Goal: Book appointment/travel/reservation

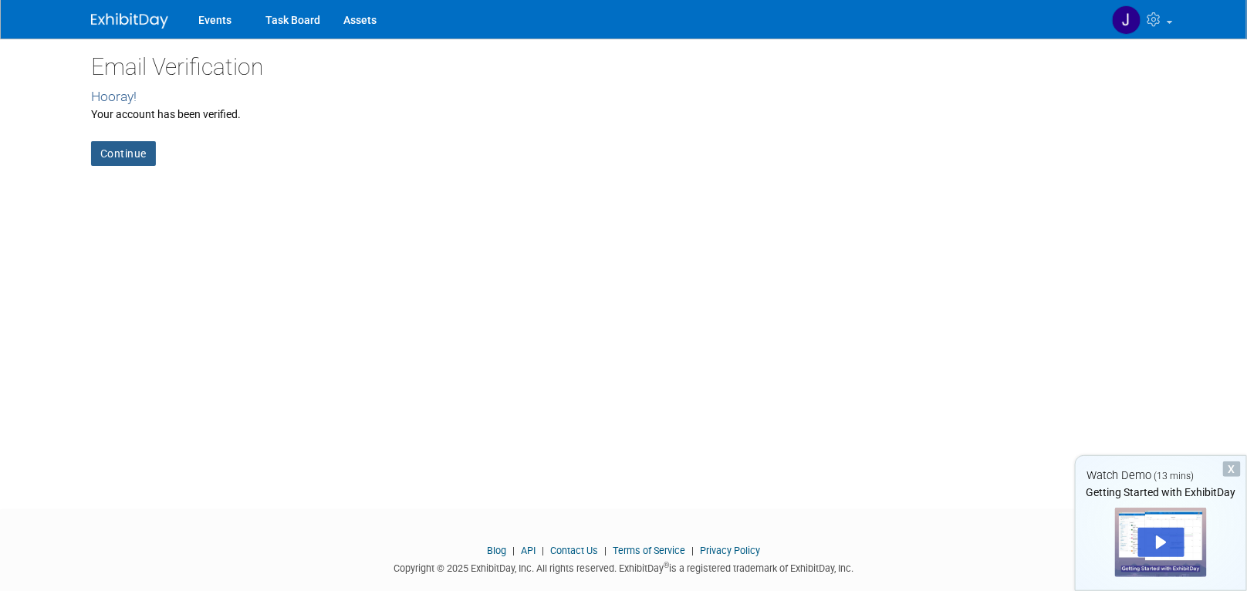
click at [130, 149] on link "Continue" at bounding box center [123, 153] width 65 height 25
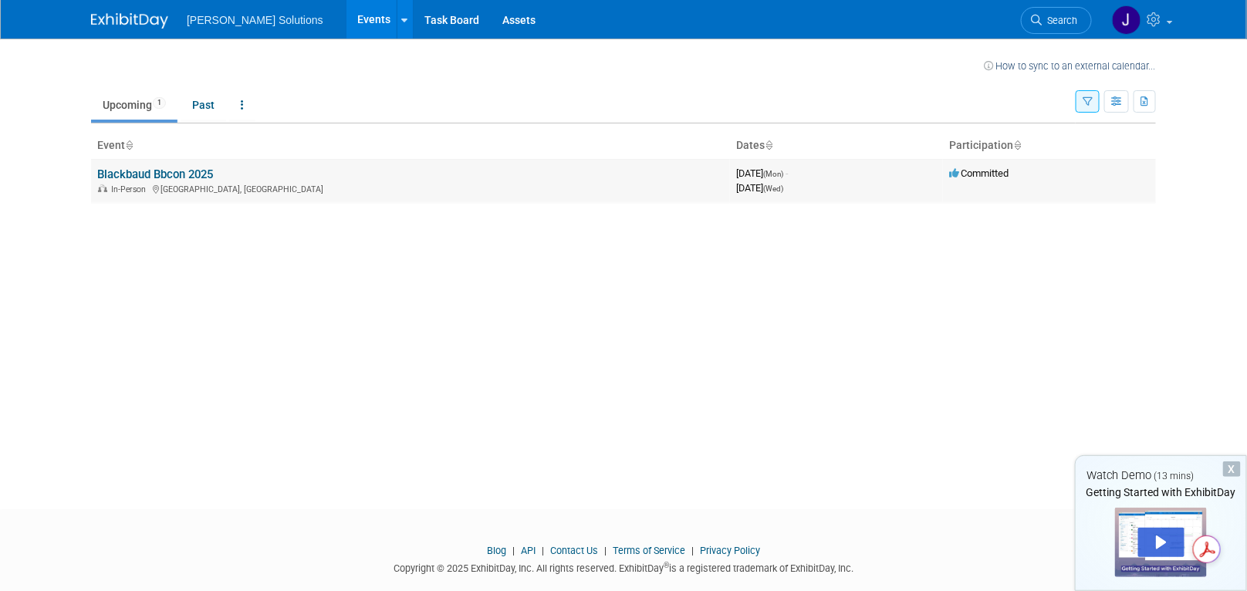
click at [166, 173] on link "Blackbaud Bbcon 2025" at bounding box center [155, 174] width 116 height 14
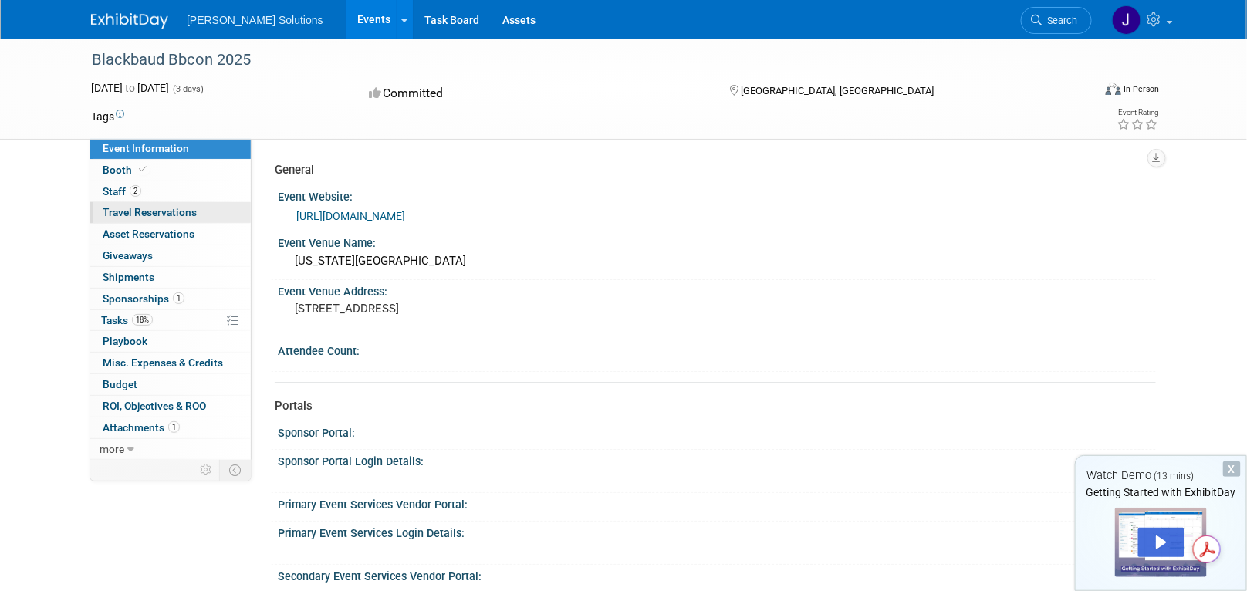
click at [115, 207] on span "Travel Reservations 0" at bounding box center [150, 212] width 94 height 12
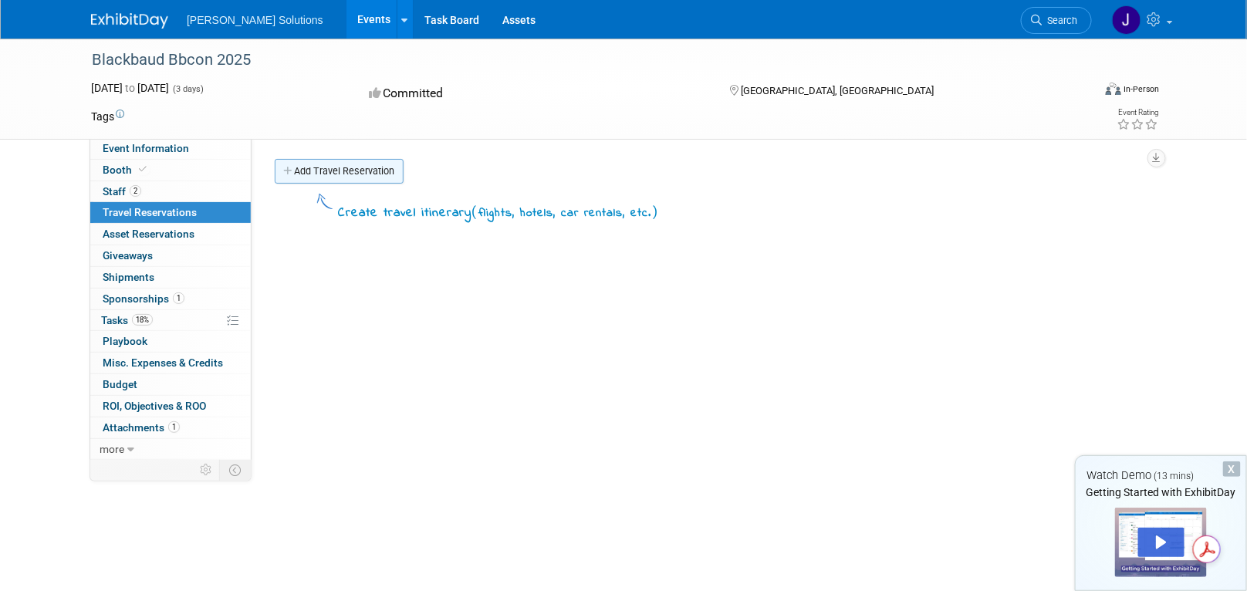
click at [340, 174] on link "Add Travel Reservation" at bounding box center [339, 171] width 129 height 25
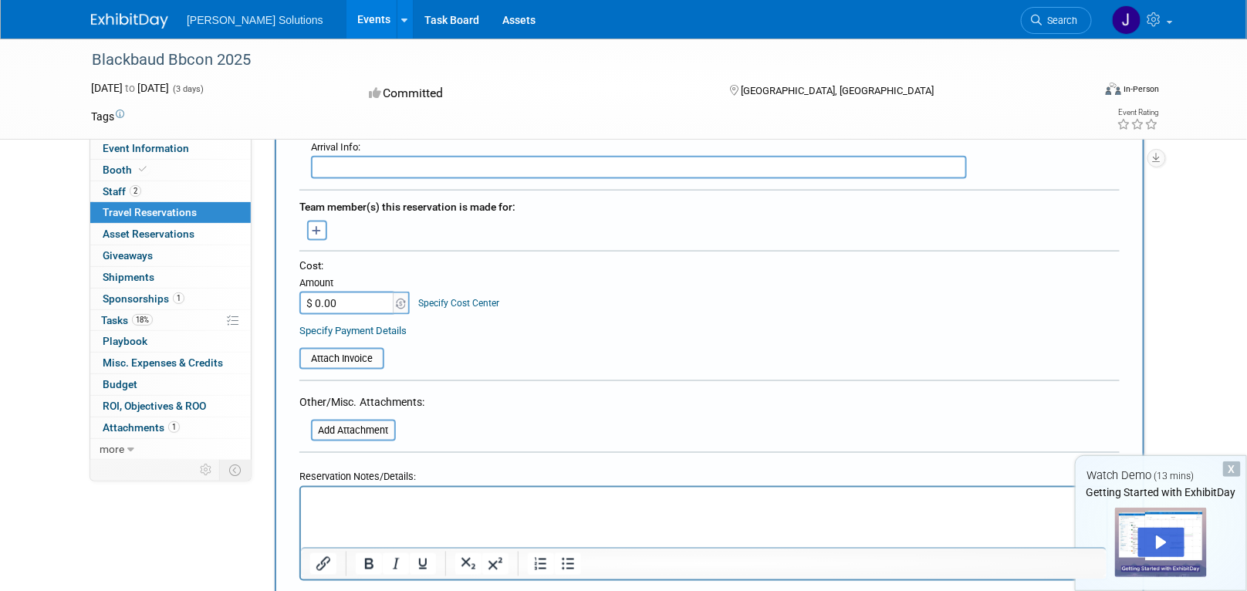
scroll to position [679, 0]
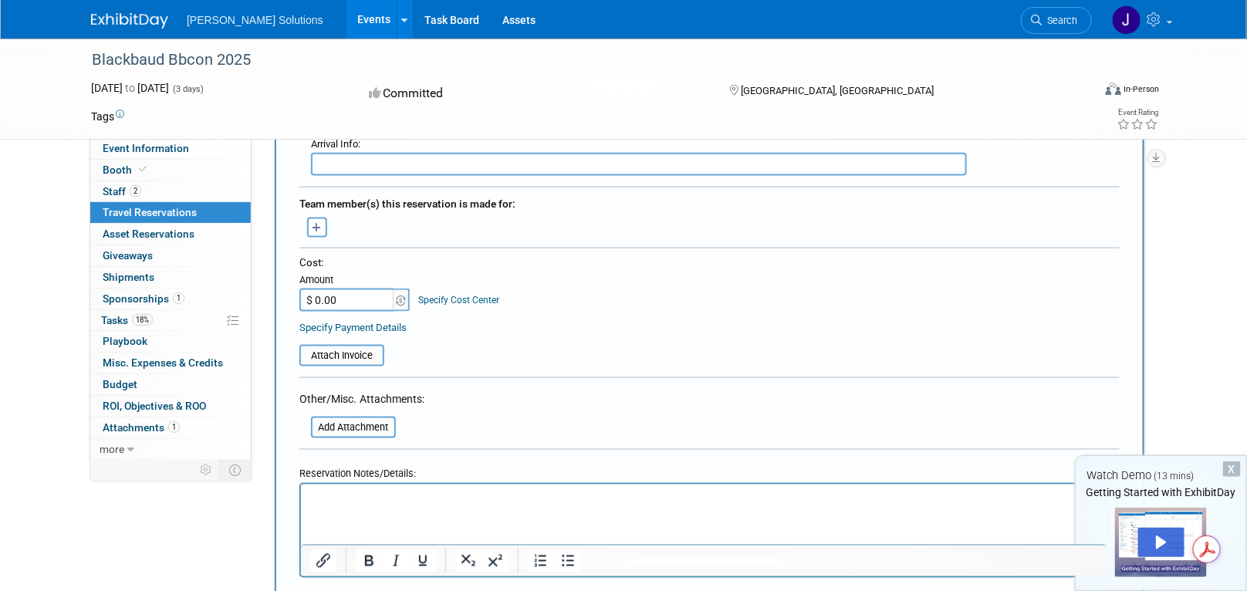
click at [1229, 470] on div "X" at bounding box center [1232, 469] width 18 height 15
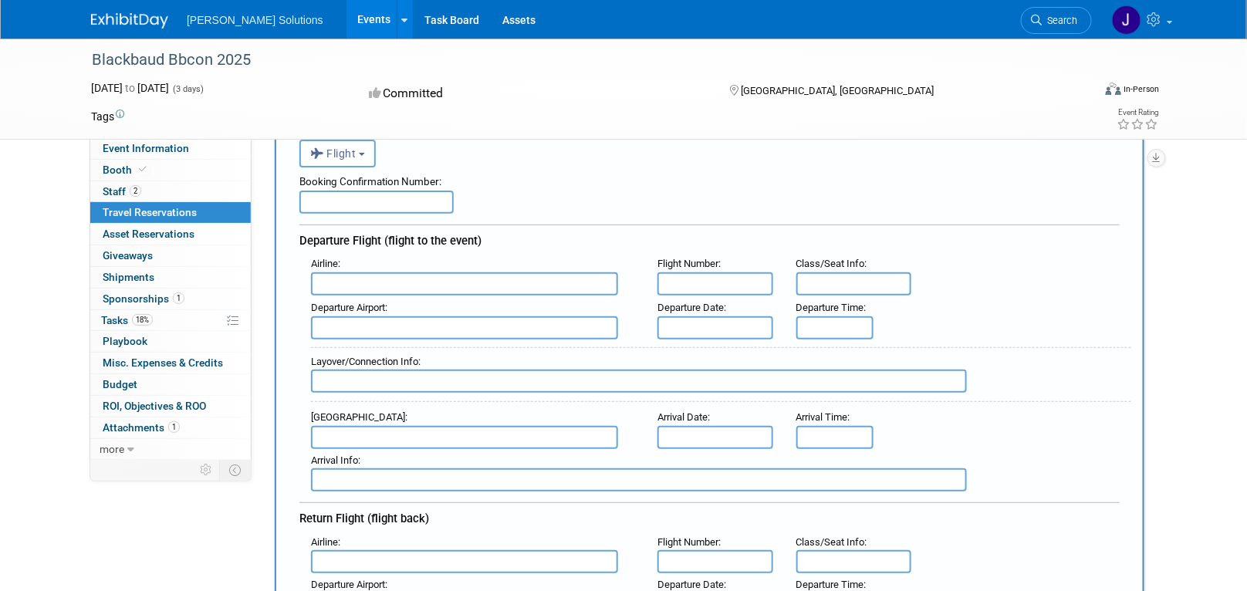
scroll to position [0, 0]
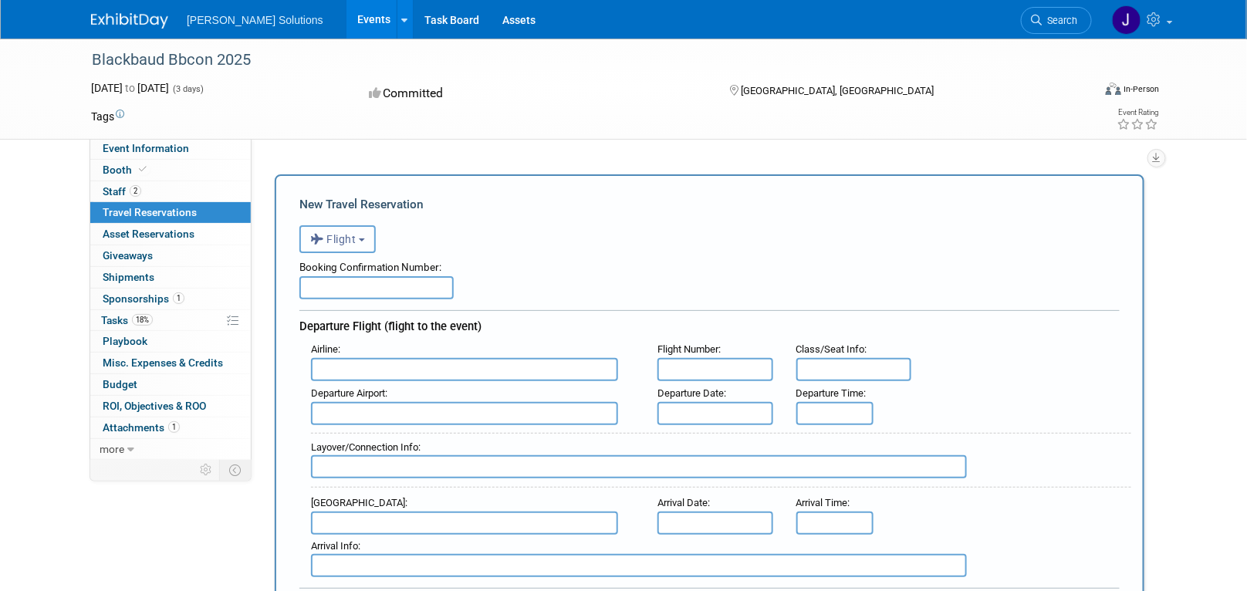
click at [369, 236] on button "Flight" at bounding box center [337, 239] width 76 height 28
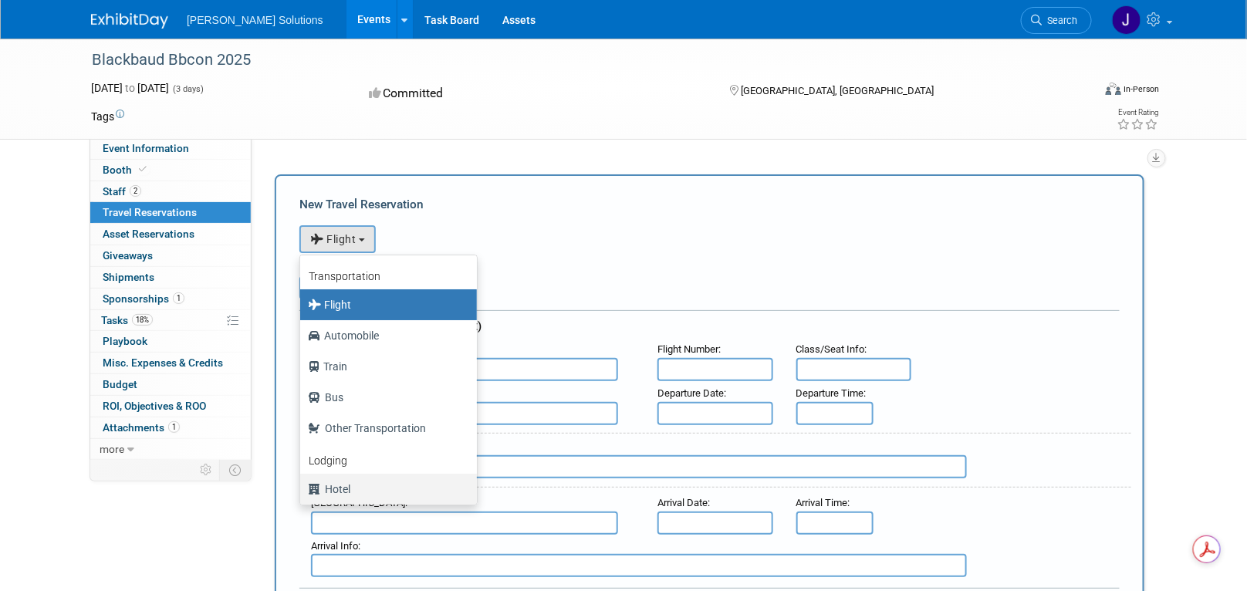
click at [337, 487] on label "Hotel" at bounding box center [385, 489] width 154 height 25
click at [303, 487] on input "Hotel" at bounding box center [298, 487] width 10 height 10
select select "6"
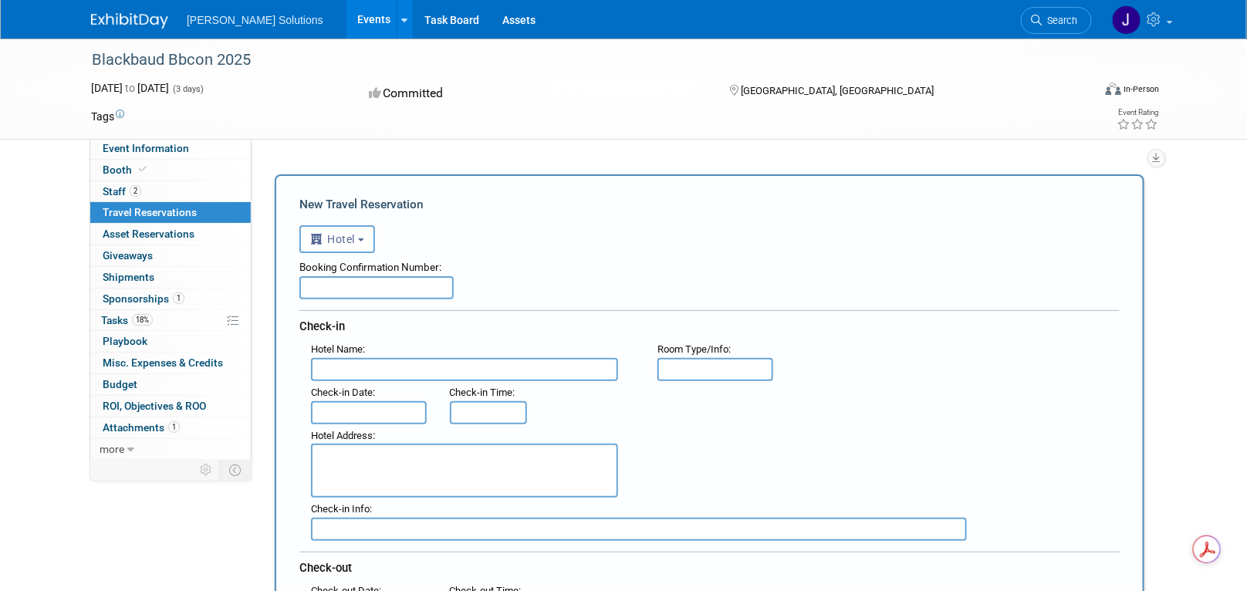
click at [381, 366] on input "text" at bounding box center [464, 369] width 307 height 23
type input "Aloft Philadelphia"
click at [728, 367] on input "text" at bounding box center [716, 369] width 116 height 23
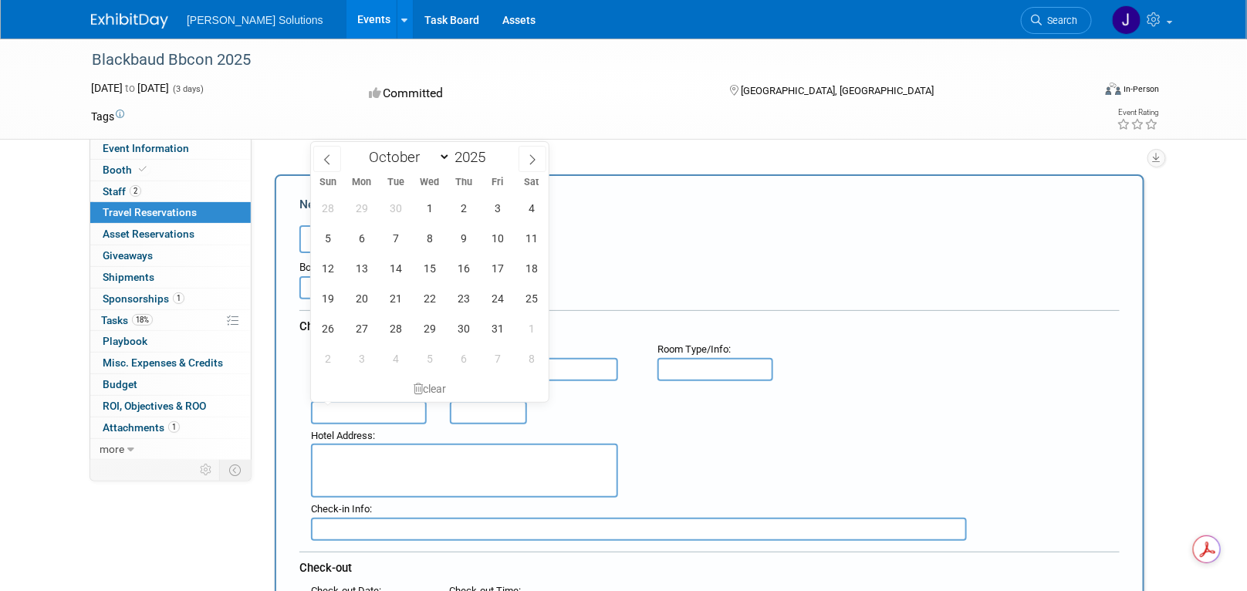
click at [377, 408] on input "text" at bounding box center [369, 412] width 116 height 23
click at [324, 243] on span "5" at bounding box center [328, 238] width 30 height 30
type input "Oct 5, 2025"
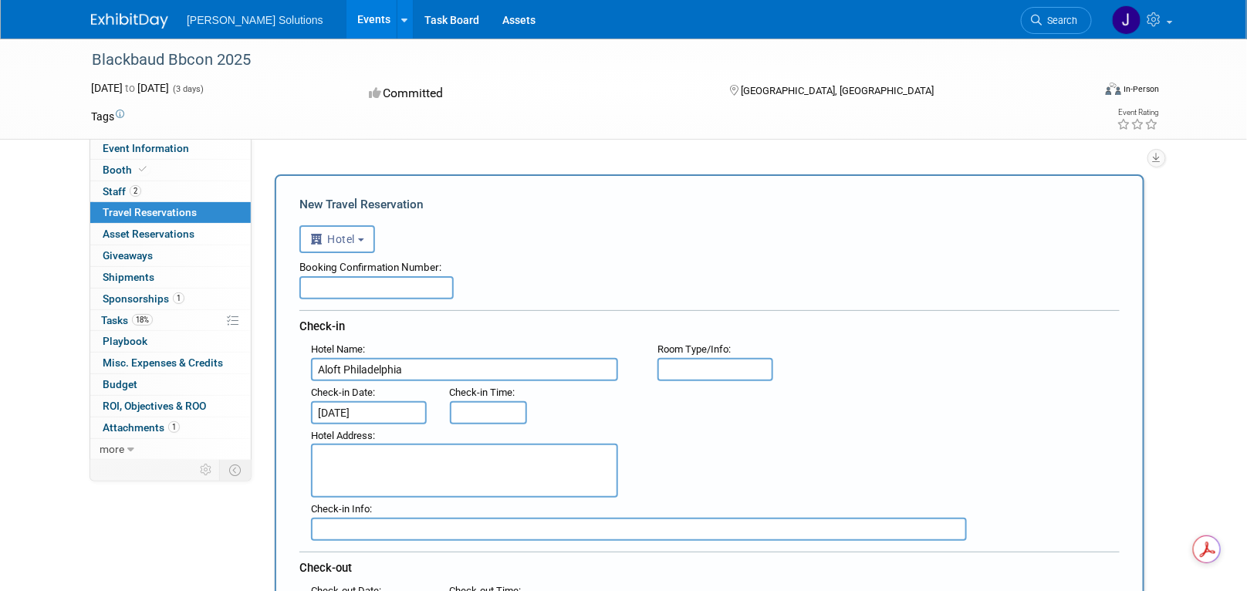
type input "3:00 PM"
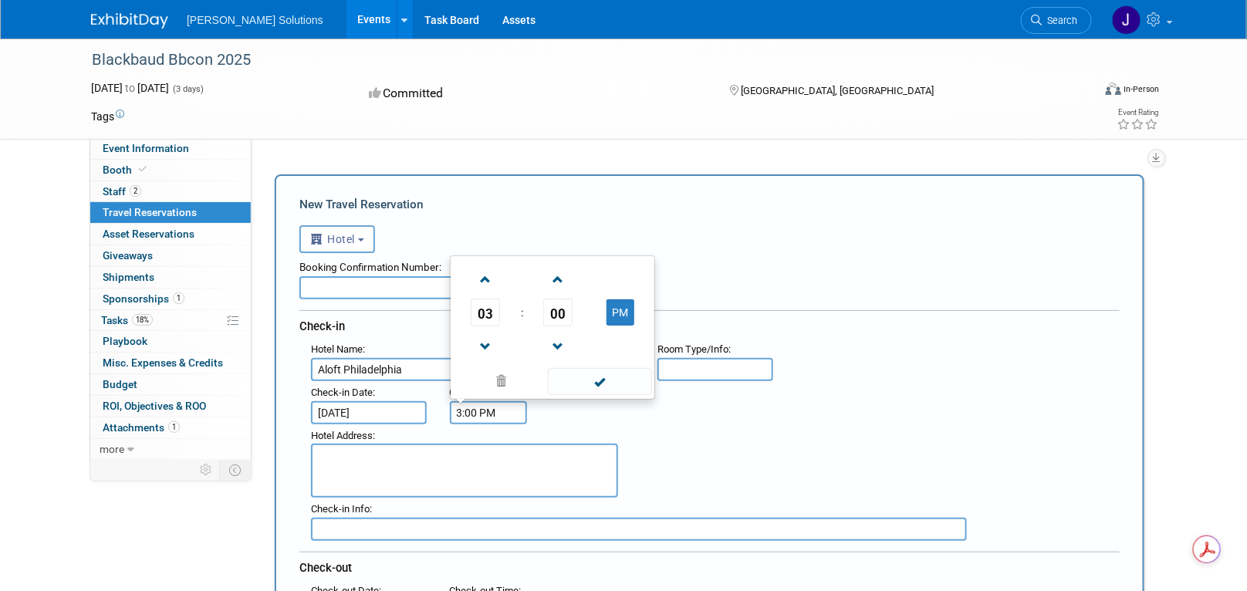
click at [494, 406] on input "3:00 PM" at bounding box center [488, 412] width 77 height 23
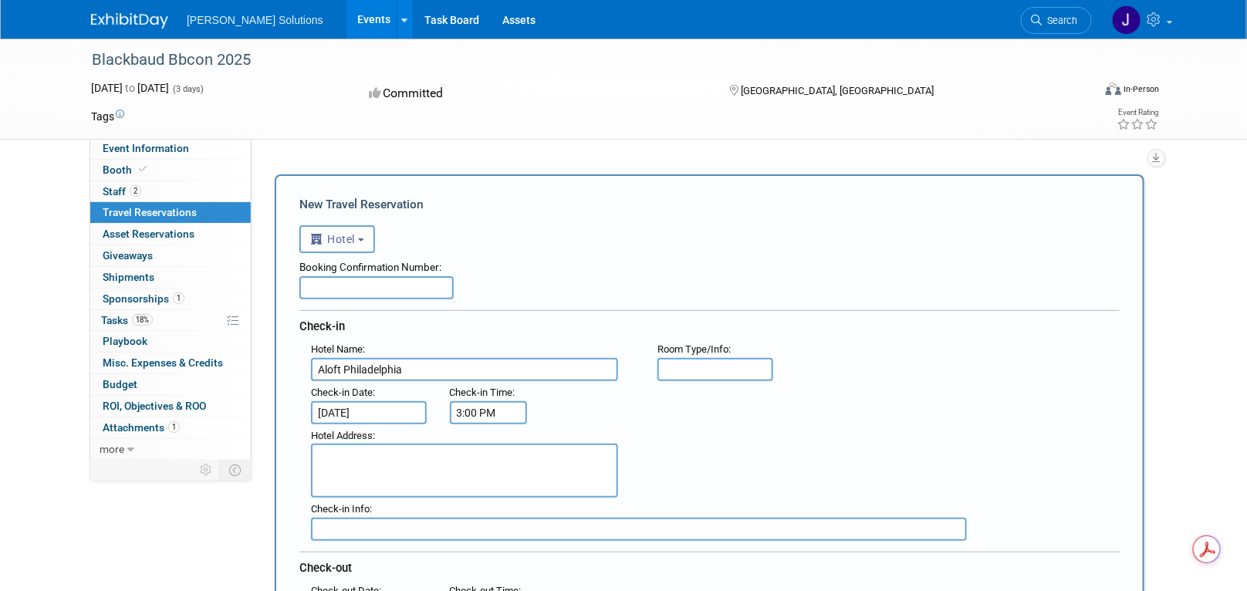
click at [380, 459] on textarea at bounding box center [464, 471] width 307 height 54
paste textarea "101 North Broad Street, Philadelphia, PA, 19107"
type textarea "101 North Broad Street, Philadelphia, PA, 19107"
click at [399, 529] on input "text" at bounding box center [639, 529] width 656 height 23
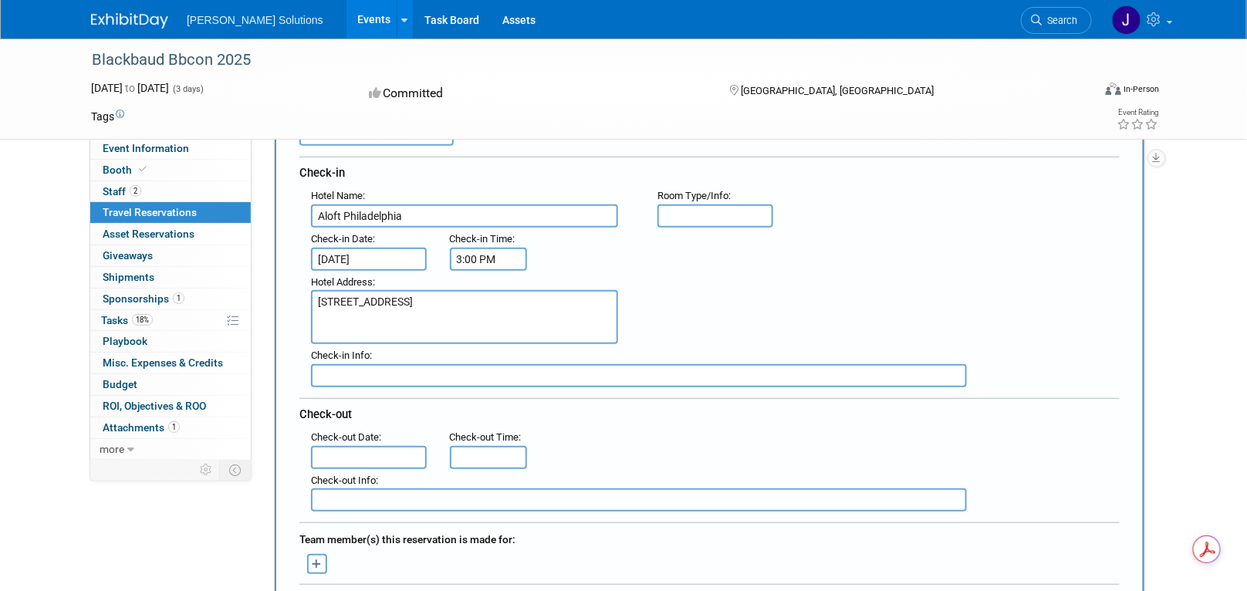
scroll to position [154, 0]
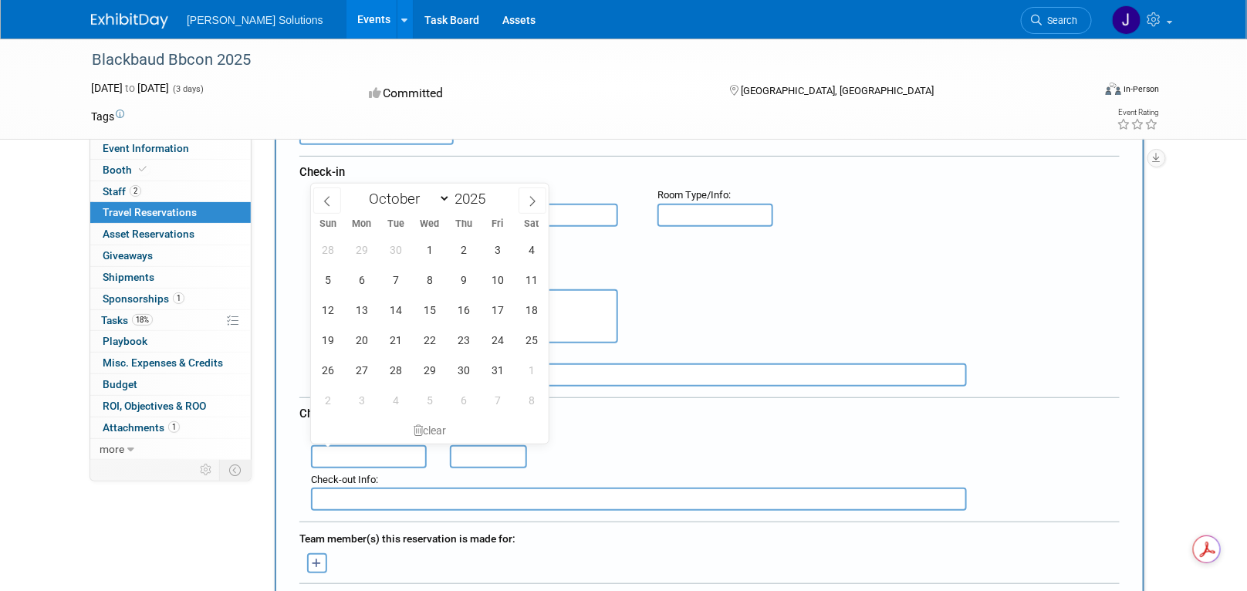
click at [338, 449] on input "text" at bounding box center [369, 456] width 116 height 23
click at [428, 282] on span "8" at bounding box center [429, 280] width 30 height 30
type input "Oct 8, 2025"
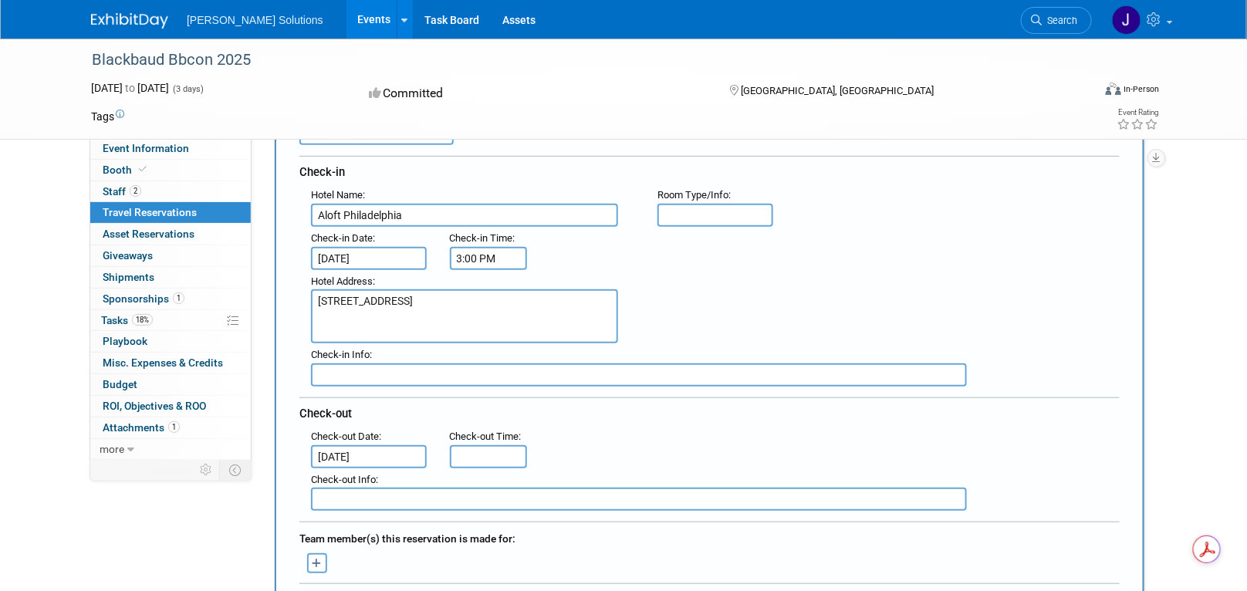
type input "11:00 AM"
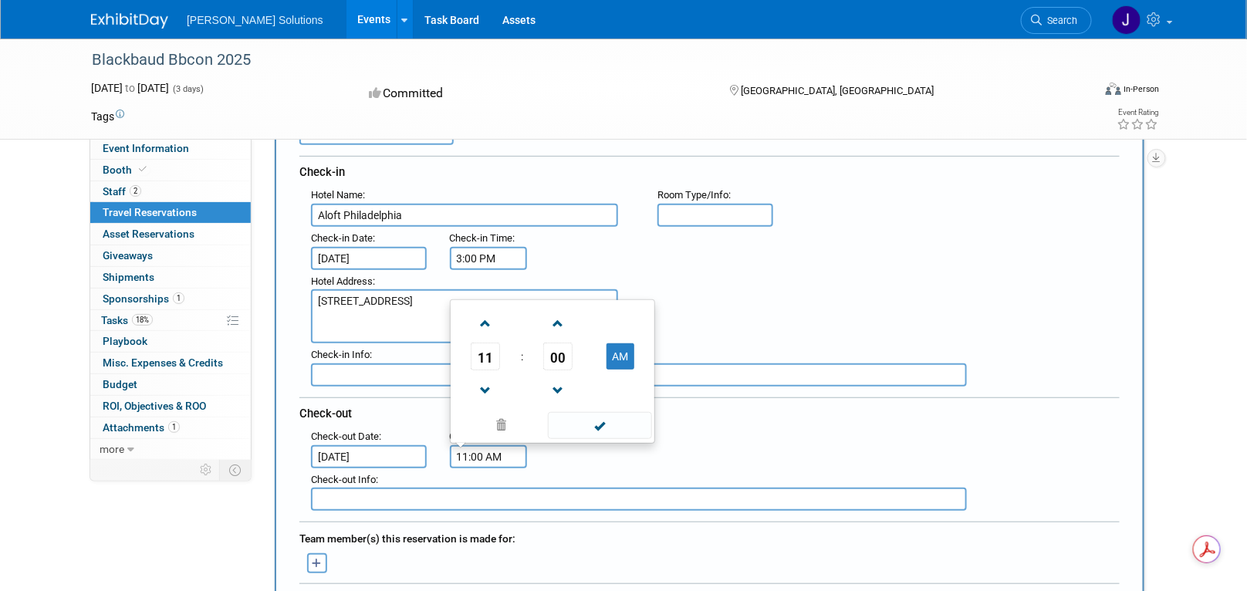
click at [479, 454] on input "11:00 AM" at bounding box center [488, 456] width 77 height 23
click at [617, 415] on span at bounding box center [600, 425] width 104 height 27
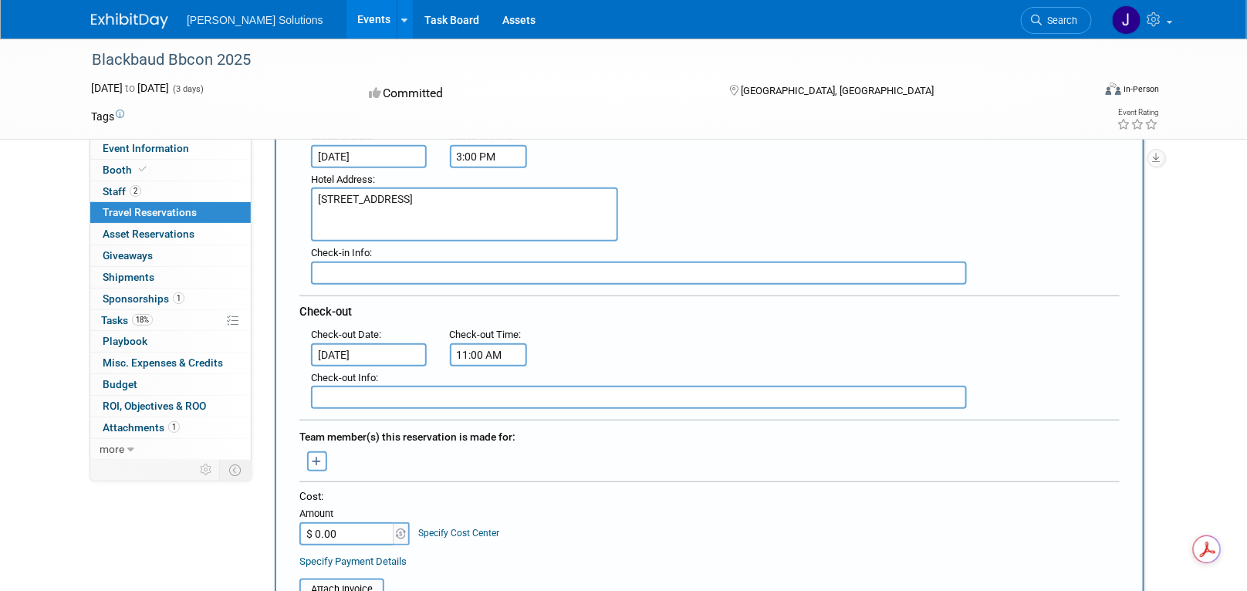
scroll to position [309, 0]
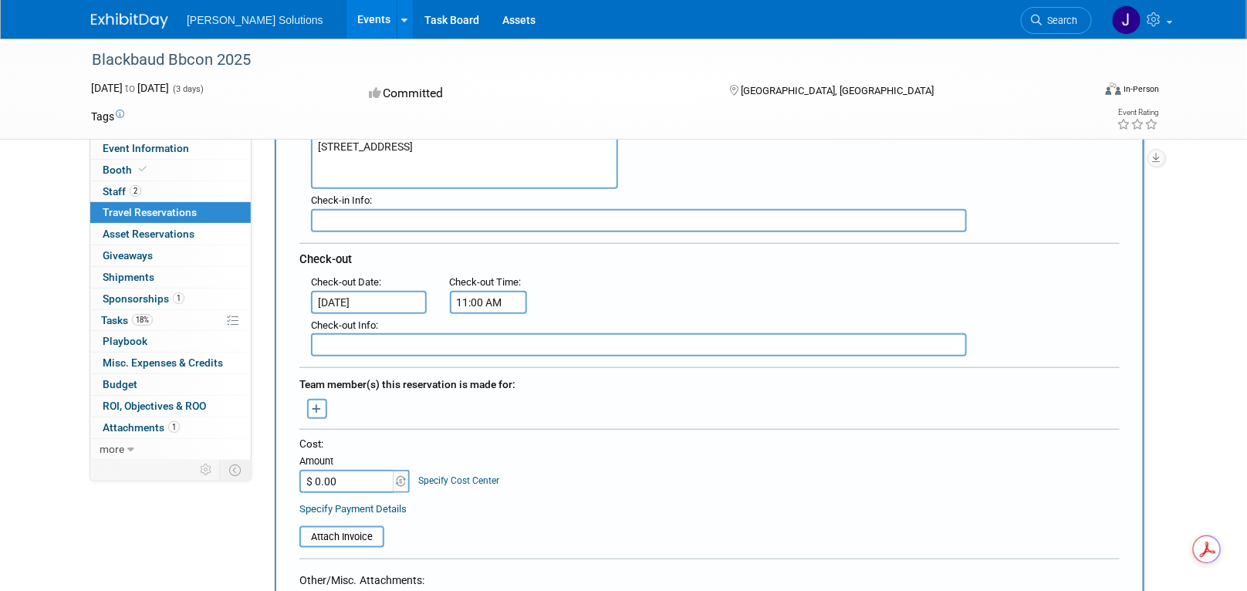
click at [322, 399] on button "button" at bounding box center [317, 409] width 20 height 20
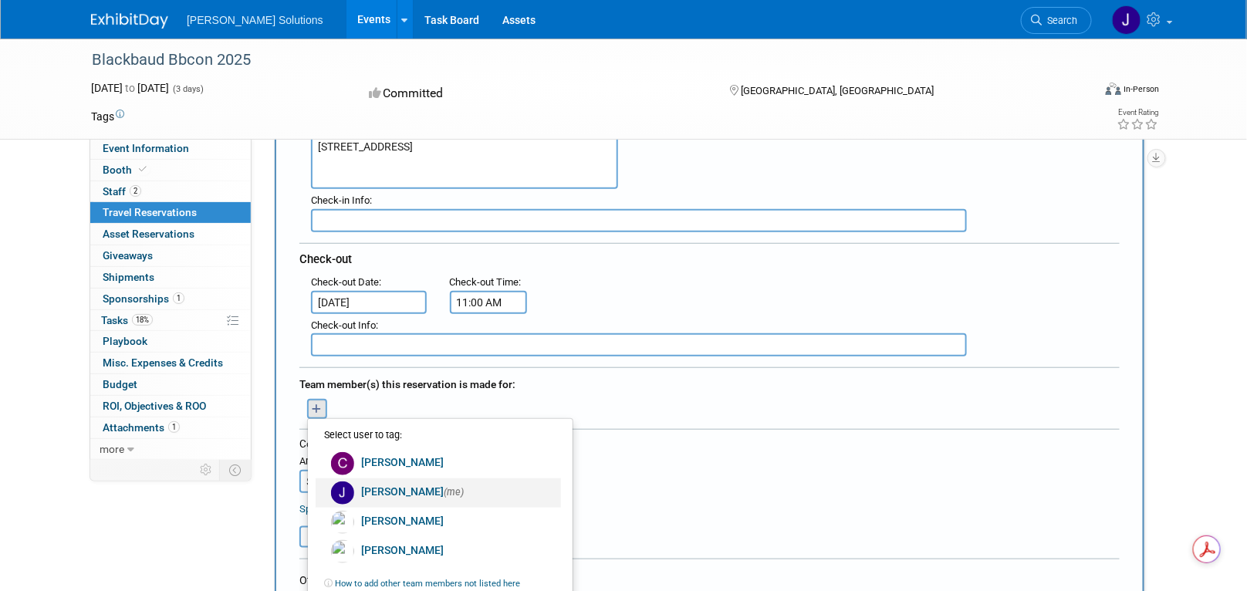
click at [409, 480] on link "Jadie Gamble (me)" at bounding box center [438, 493] width 245 height 29
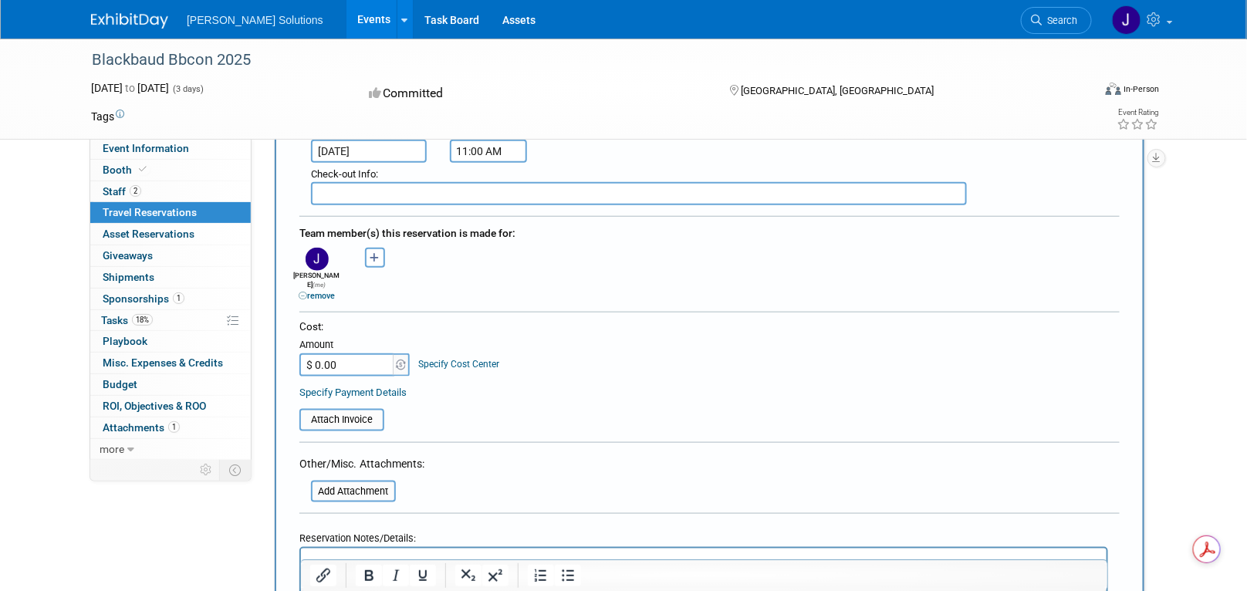
scroll to position [463, 0]
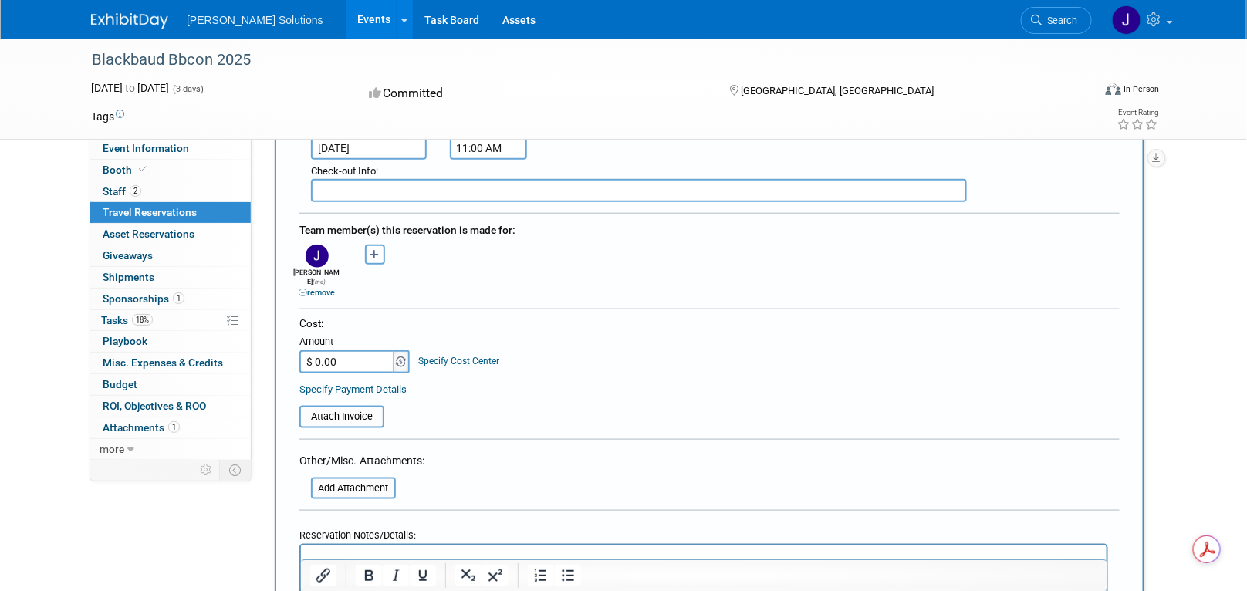
click at [401, 357] on img at bounding box center [401, 362] width 10 height 11
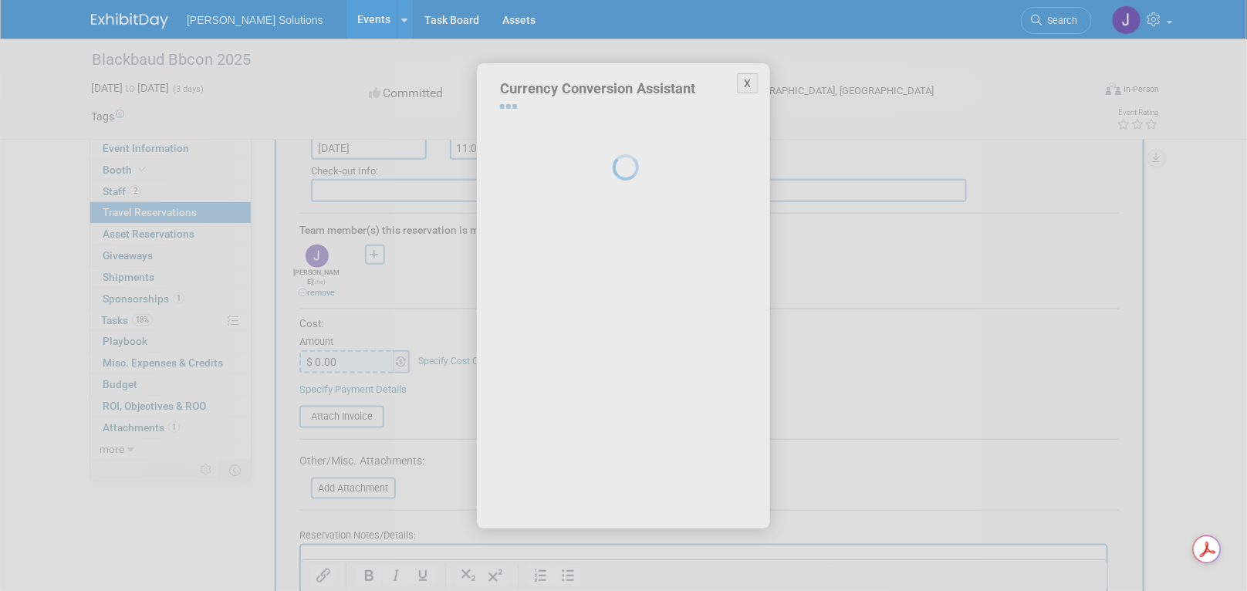
select select "2"
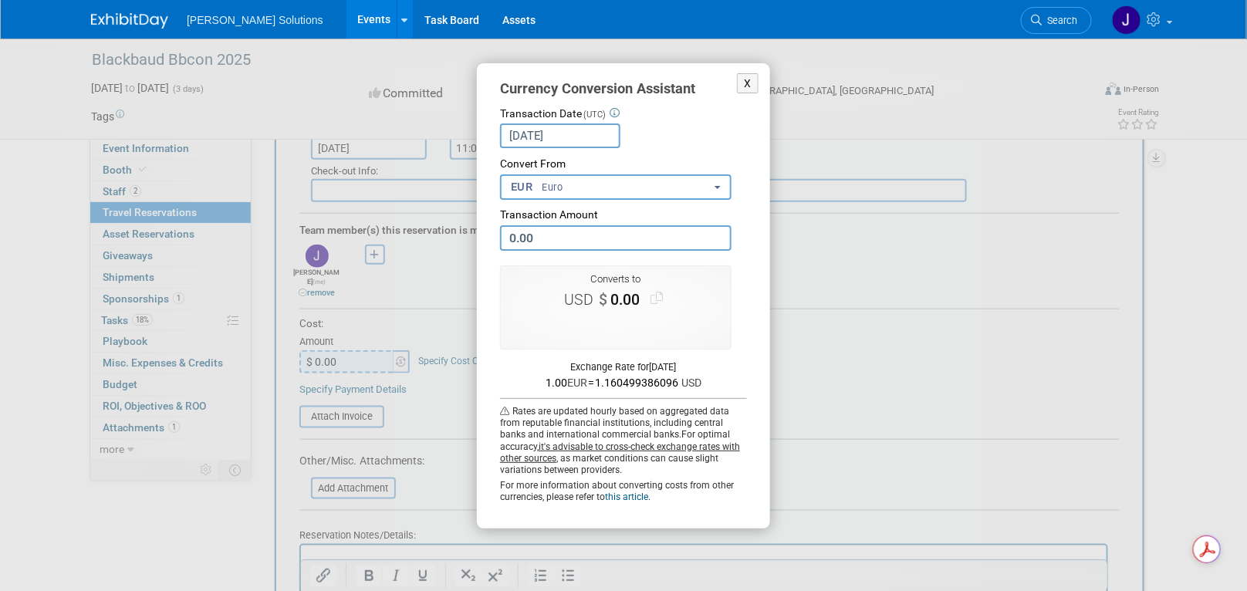
click at [662, 193] on button "EUR Euro" at bounding box center [616, 186] width 232 height 25
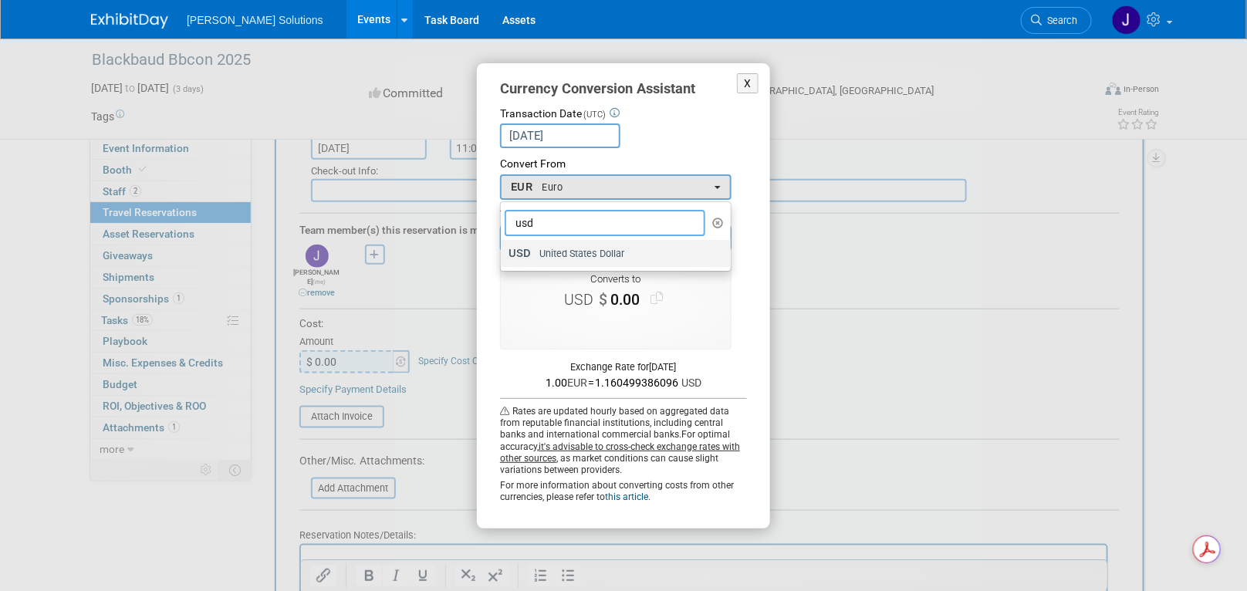
type input "usd"
click at [611, 248] on span "United States Dollar" at bounding box center [582, 254] width 86 height 14
click at [503, 249] on input "USD United States Dollar" at bounding box center [498, 254] width 10 height 10
select select "1"
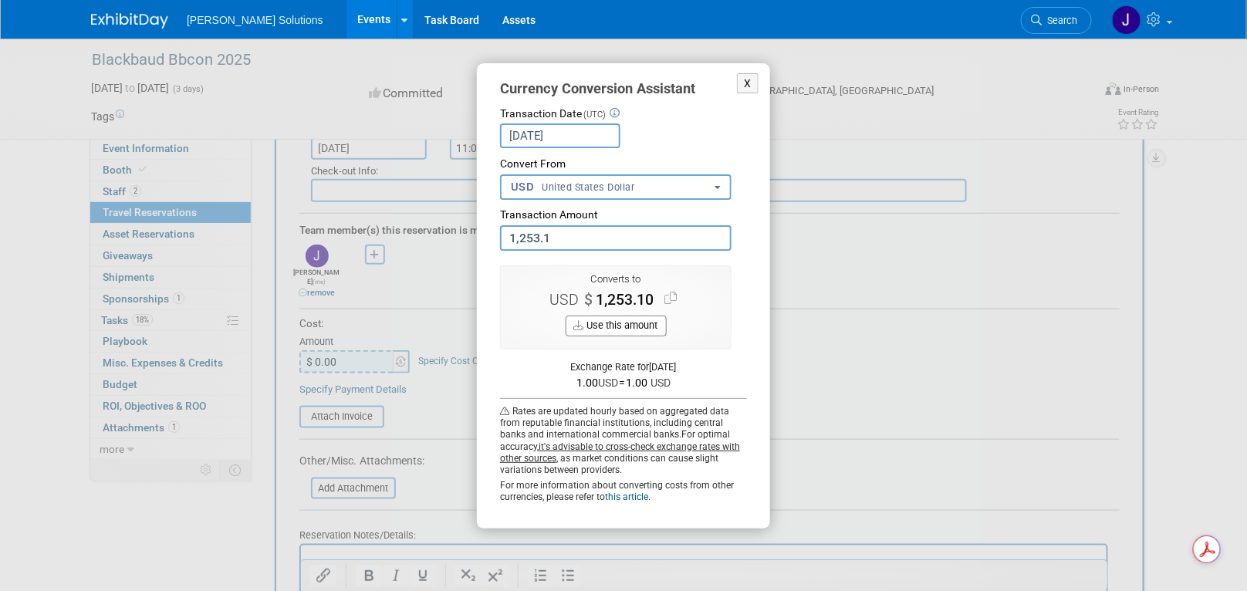
type input "1,253.14"
click at [638, 328] on button "Use this amount" at bounding box center [616, 326] width 101 height 21
type input "$ 1,253.14"
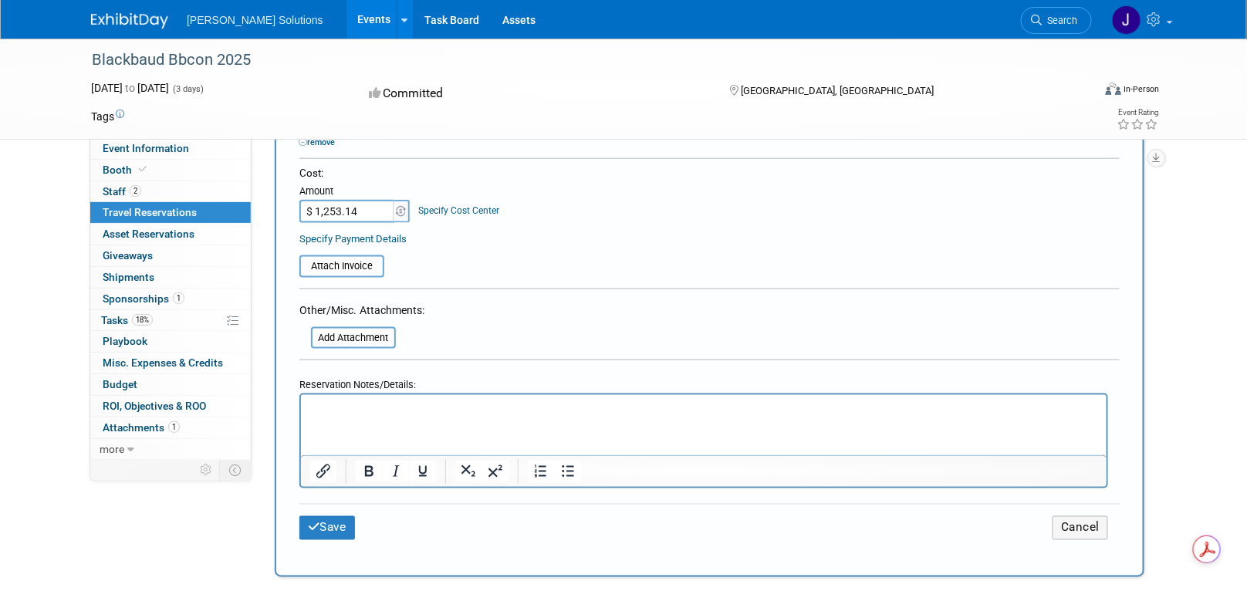
scroll to position [695, 0]
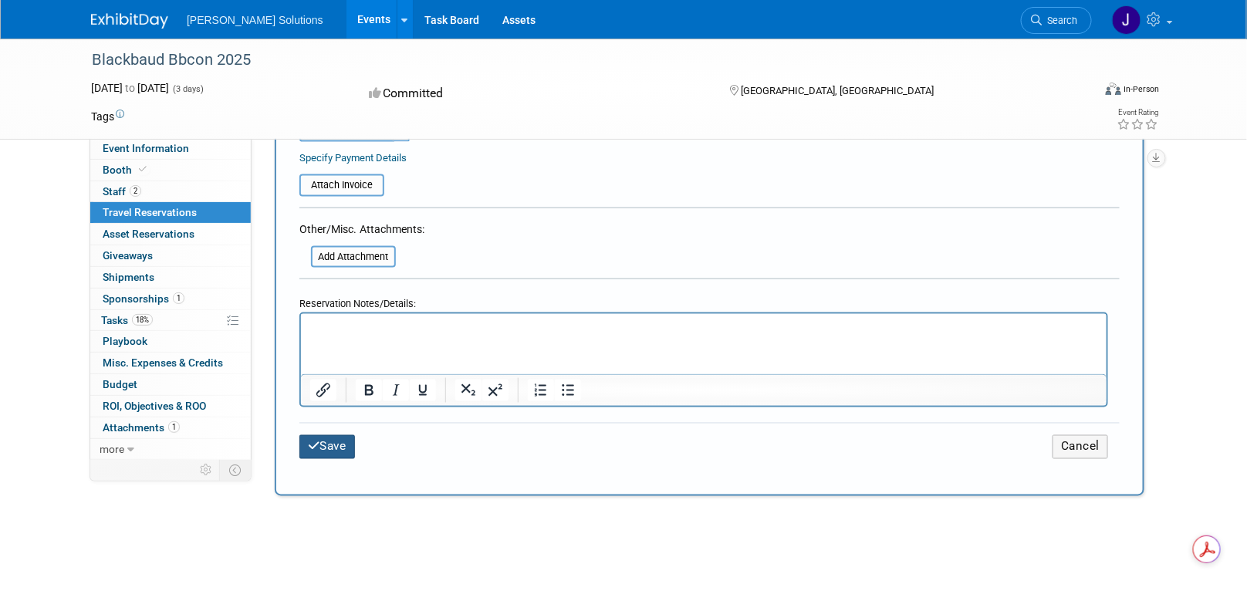
click at [321, 435] on button "Save" at bounding box center [327, 447] width 56 height 24
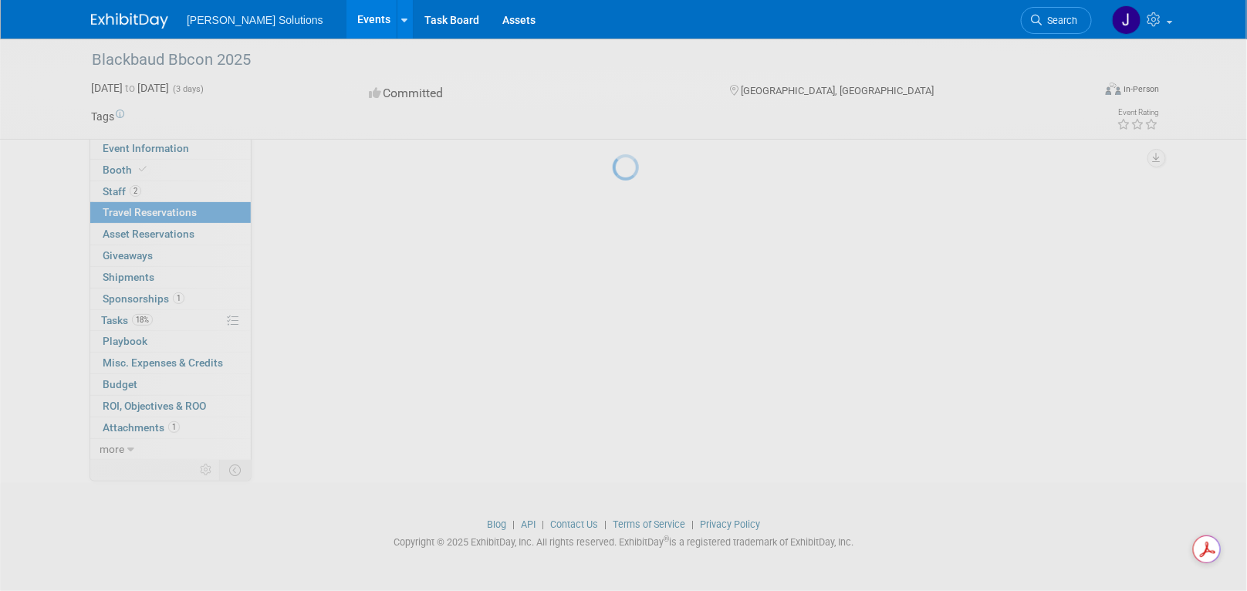
scroll to position [0, 0]
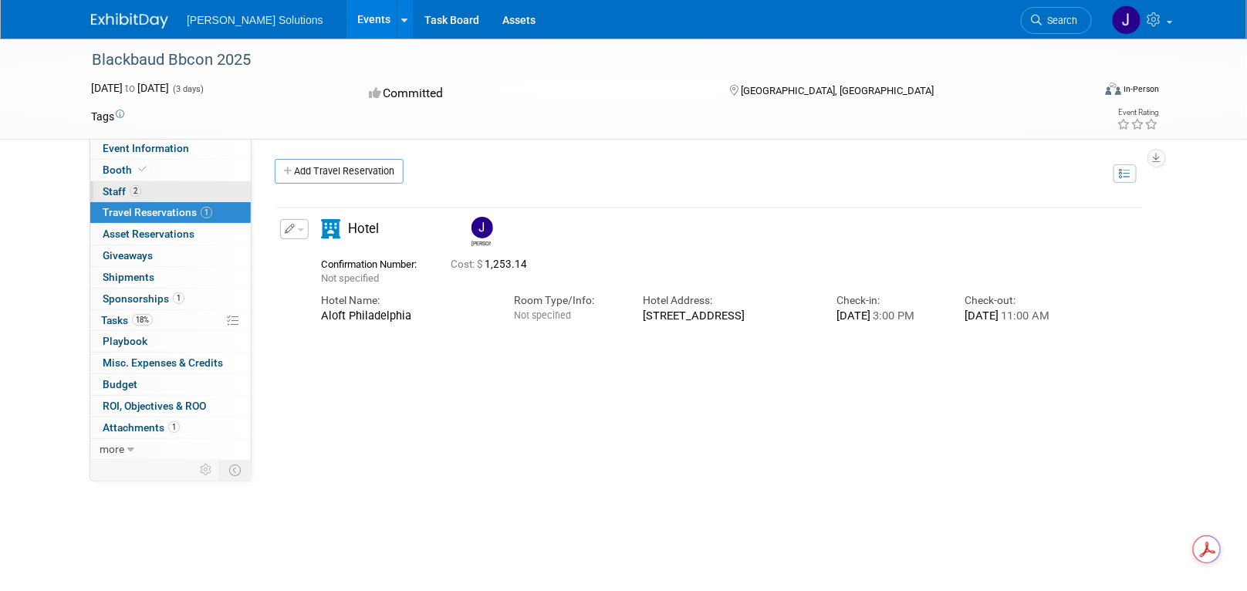
click at [123, 188] on span "Staff 2" at bounding box center [122, 191] width 39 height 12
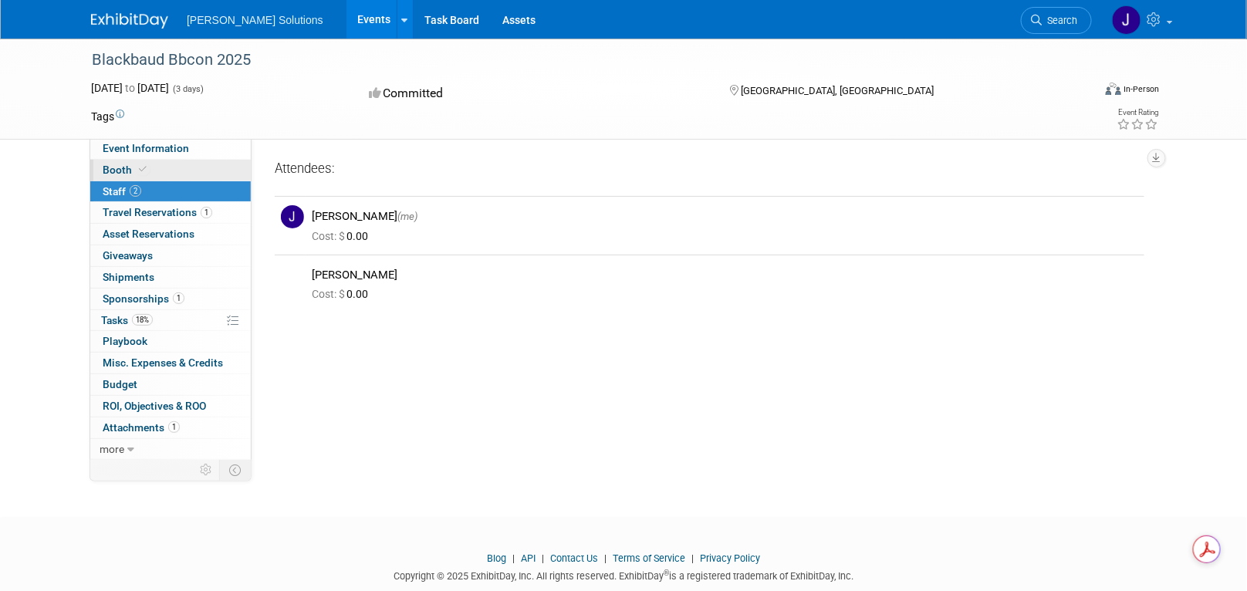
click at [123, 165] on span "Booth" at bounding box center [126, 170] width 47 height 12
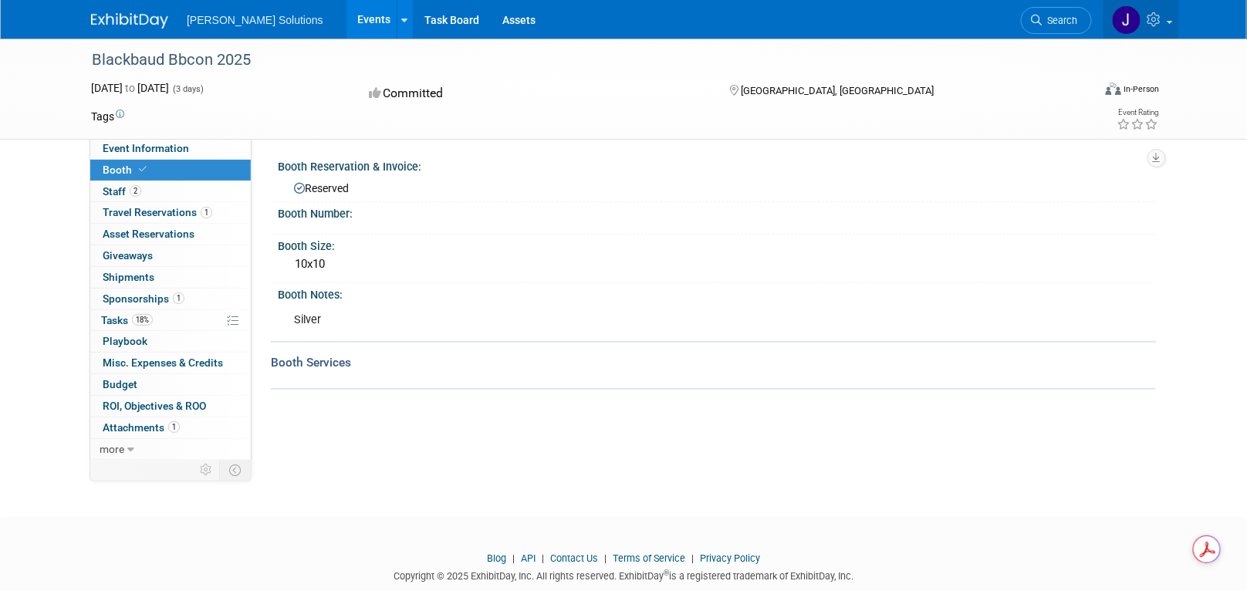
click at [1156, 15] on icon at bounding box center [1157, 19] width 18 height 14
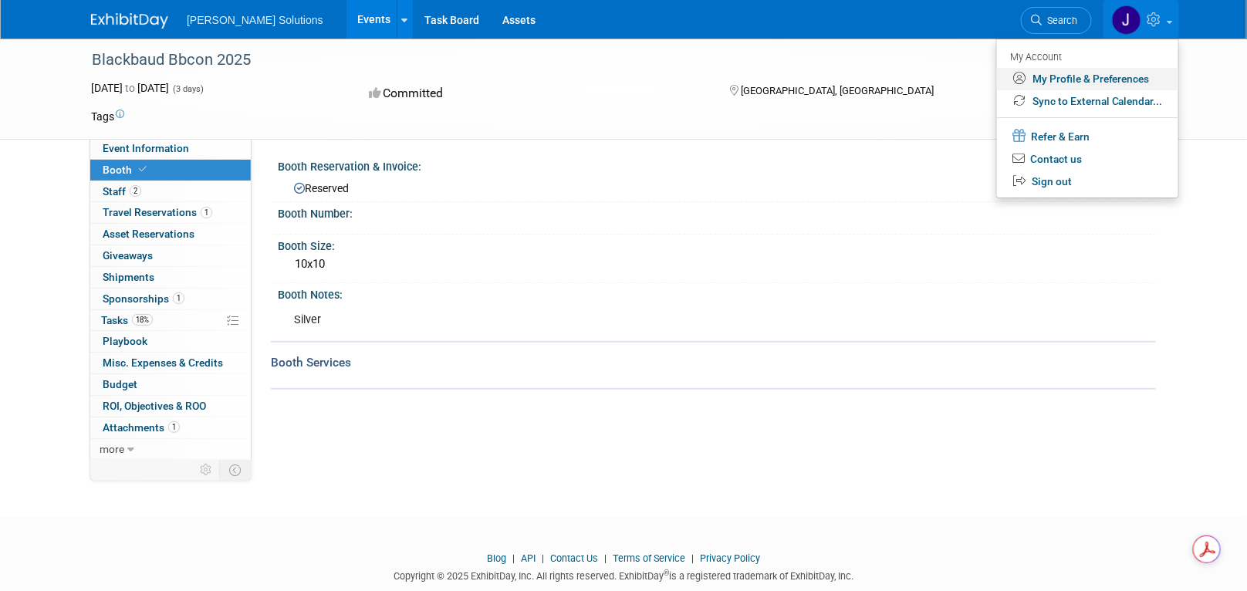
click at [1104, 79] on link "My Profile & Preferences" at bounding box center [1087, 79] width 181 height 22
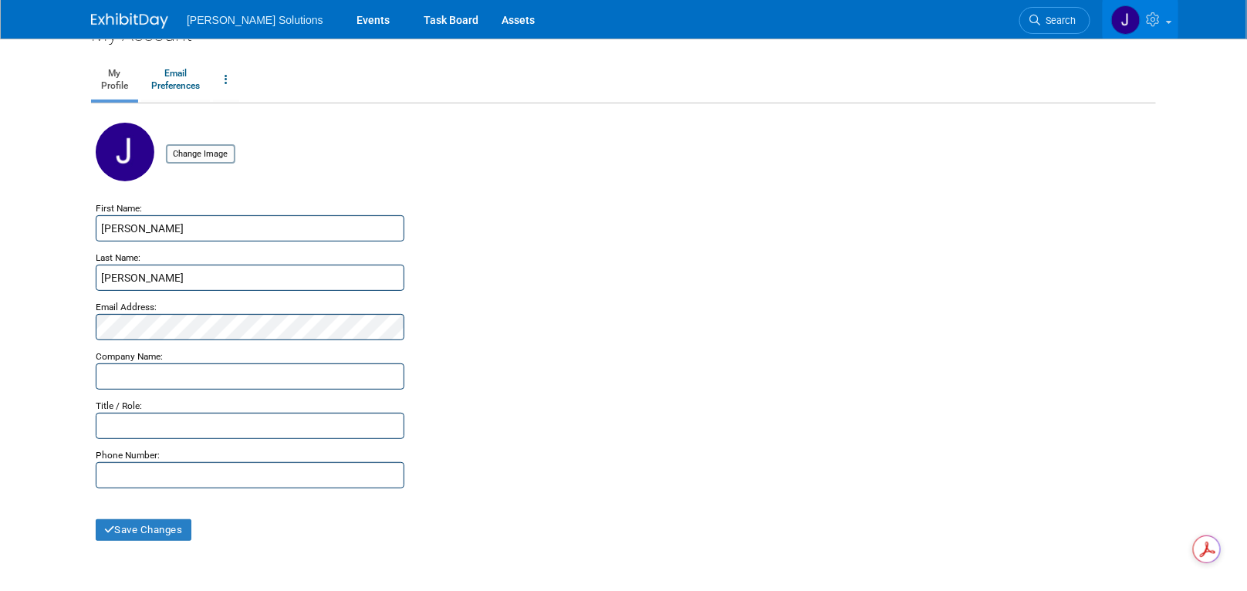
scroll to position [154, 0]
